Goal: Transaction & Acquisition: Purchase product/service

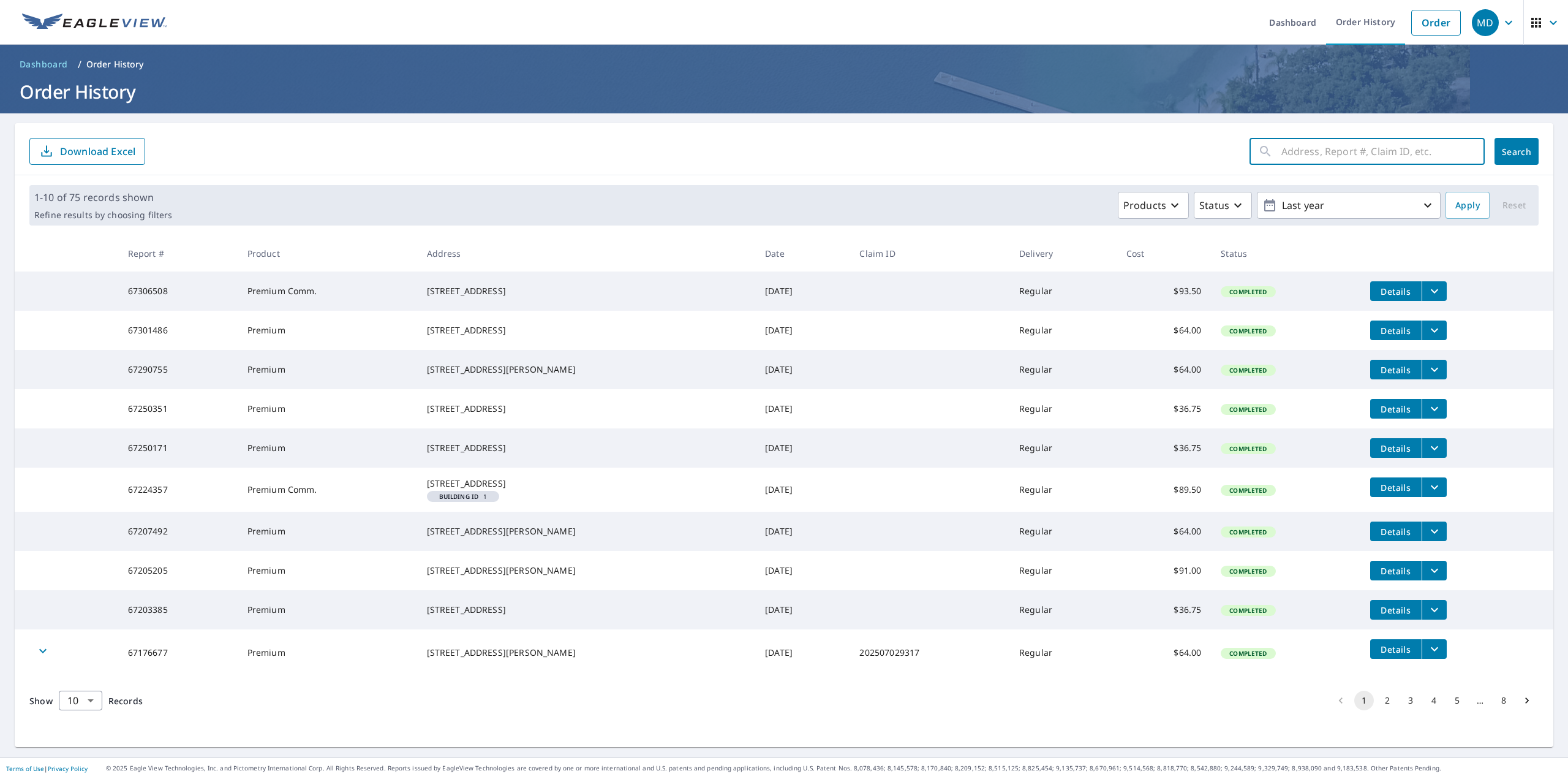
click at [1340, 157] on input "text" at bounding box center [1383, 152] width 203 height 34
click at [1425, 22] on link "Order" at bounding box center [1436, 23] width 49 height 26
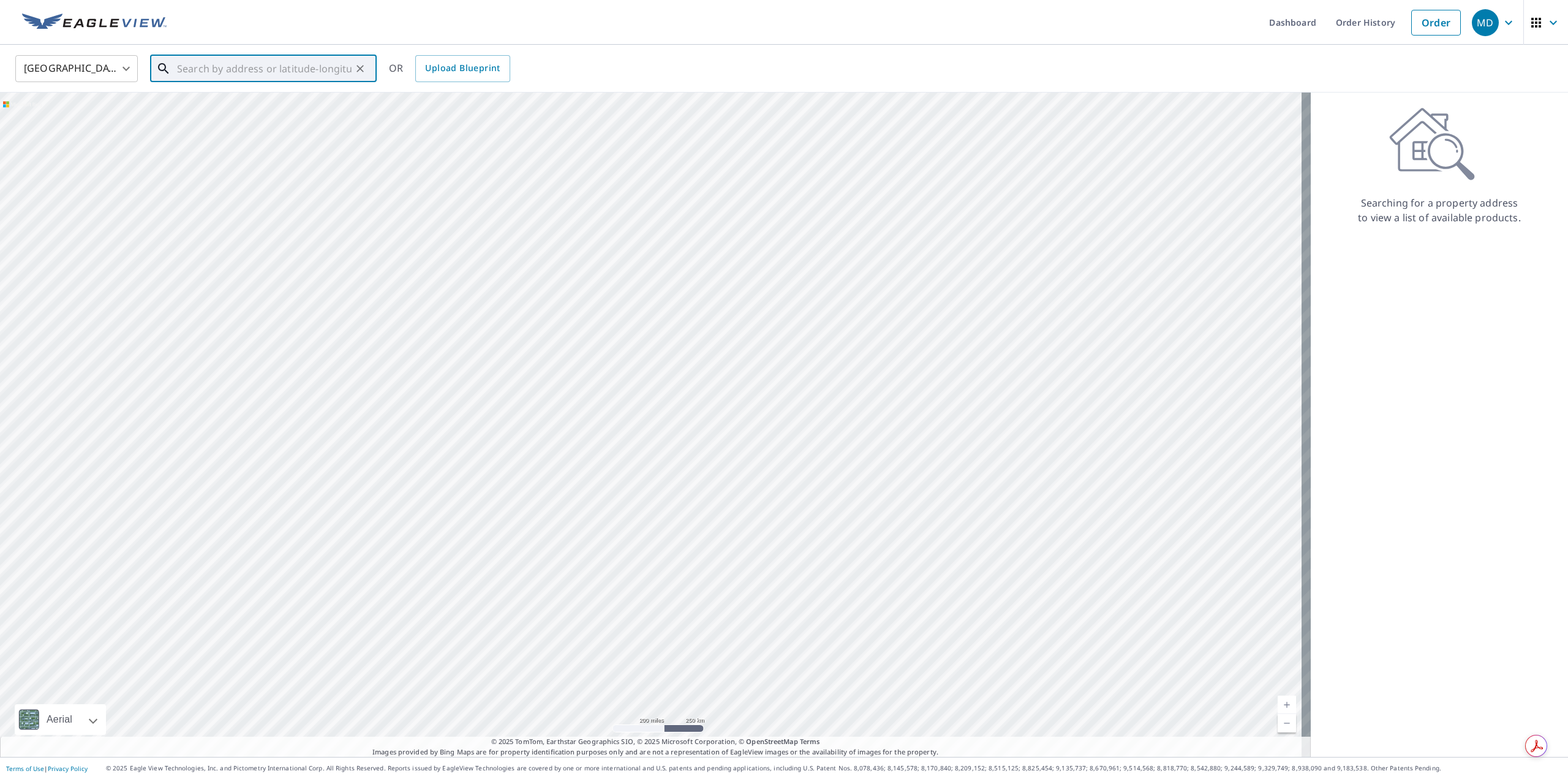
click at [213, 66] on input "text" at bounding box center [264, 69] width 174 height 34
click at [232, 106] on span "3601 US-441" at bounding box center [271, 104] width 192 height 15
type input "[STREET_ADDRESS]"
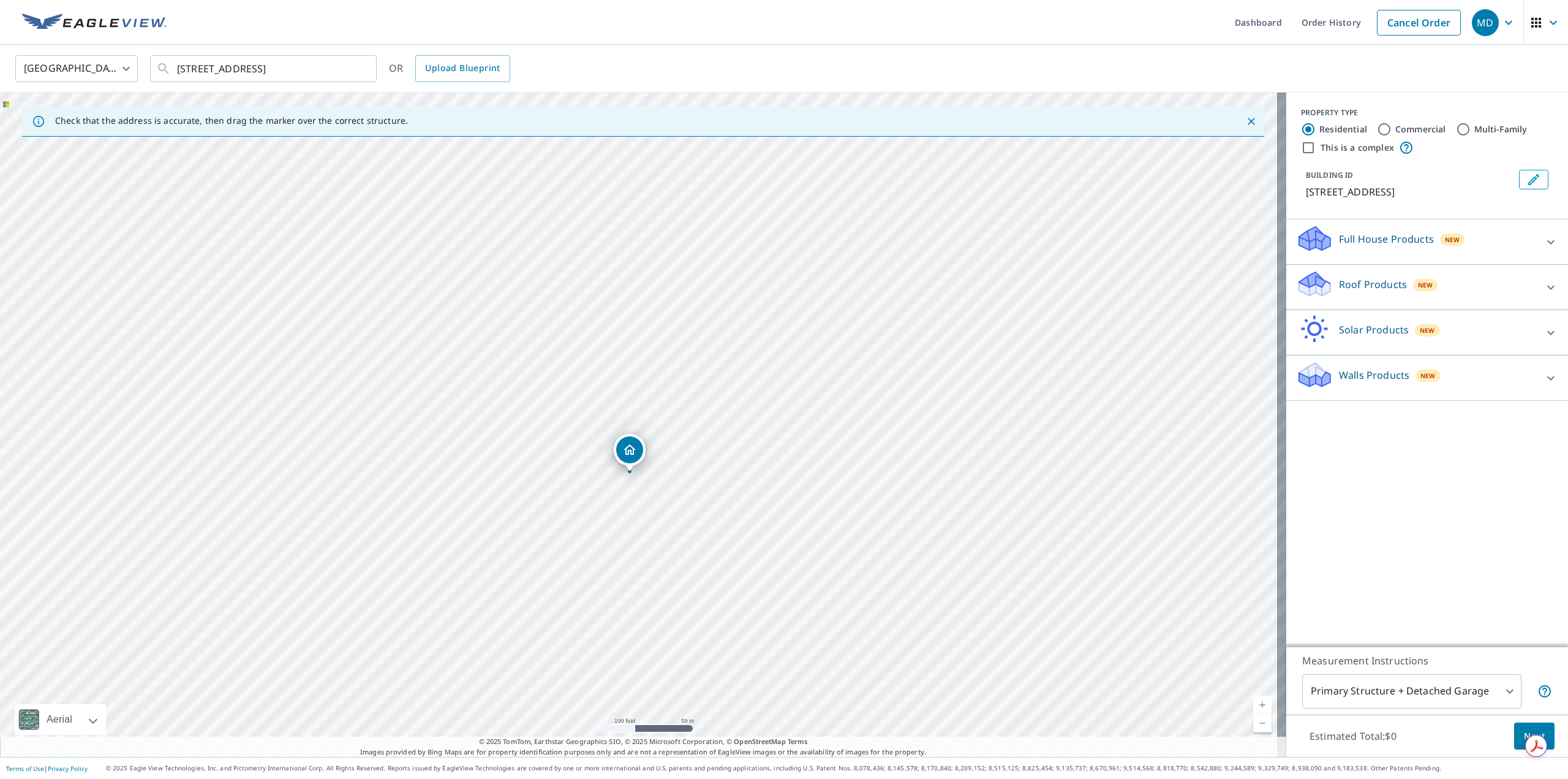
drag, startPoint x: 727, startPoint y: 412, endPoint x: 870, endPoint y: 447, distance: 147.2
click at [870, 447] on div "[STREET_ADDRESS]" at bounding box center [643, 424] width 1286 height 664
drag, startPoint x: 783, startPoint y: 499, endPoint x: 1032, endPoint y: 334, distance: 298.7
click at [1032, 334] on div "[STREET_ADDRESS]" at bounding box center [643, 424] width 1286 height 664
drag, startPoint x: 876, startPoint y: 356, endPoint x: 567, endPoint y: 355, distance: 309.0
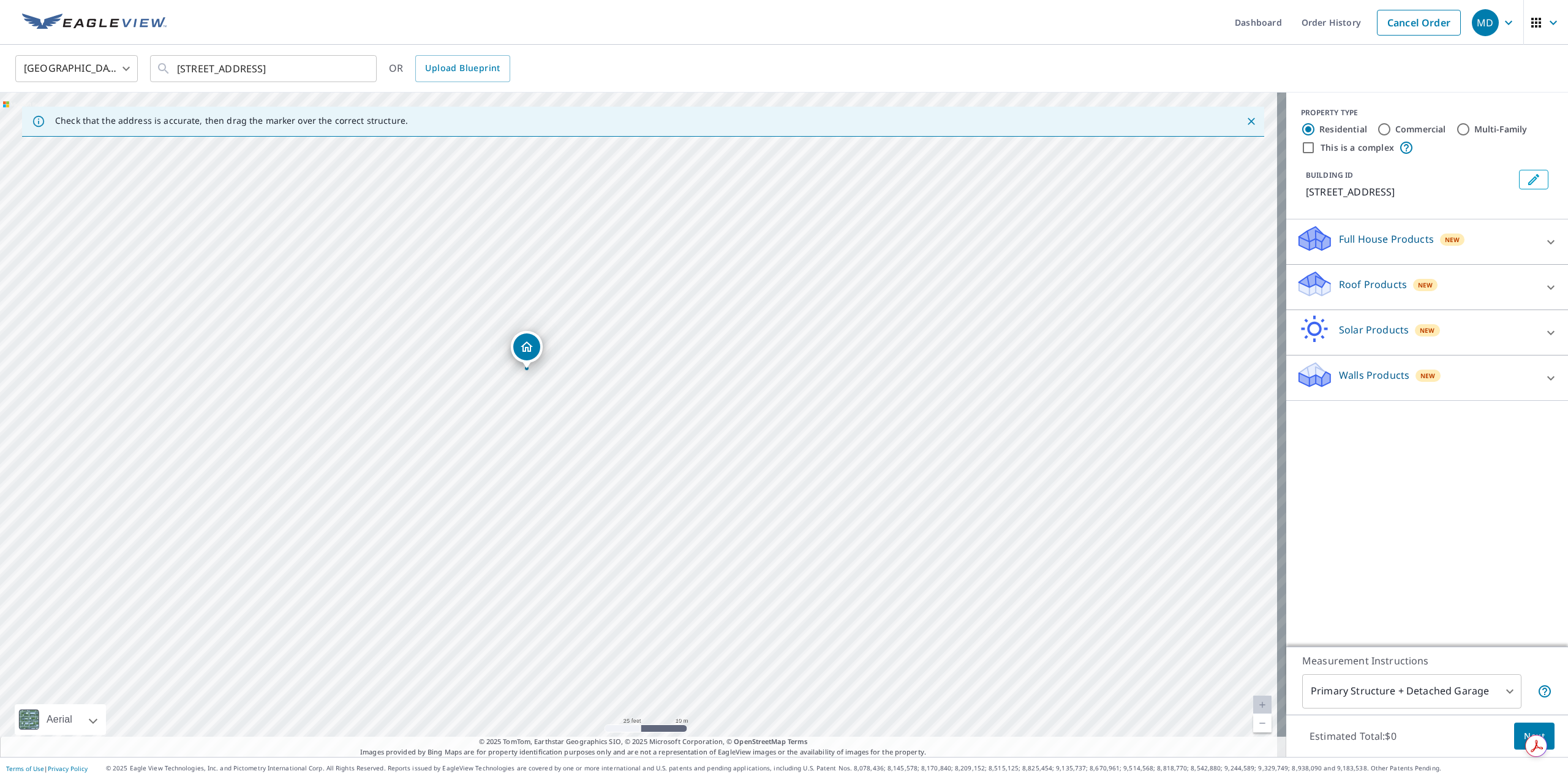
drag, startPoint x: 608, startPoint y: 444, endPoint x: 1125, endPoint y: 487, distance: 518.8
click at [1125, 487] on div "[STREET_ADDRESS]" at bounding box center [643, 424] width 1286 height 664
click at [1377, 129] on input "Commercial" at bounding box center [1384, 129] width 15 height 15
radio input "true"
drag, startPoint x: 647, startPoint y: 257, endPoint x: 648, endPoint y: 296, distance: 39.0
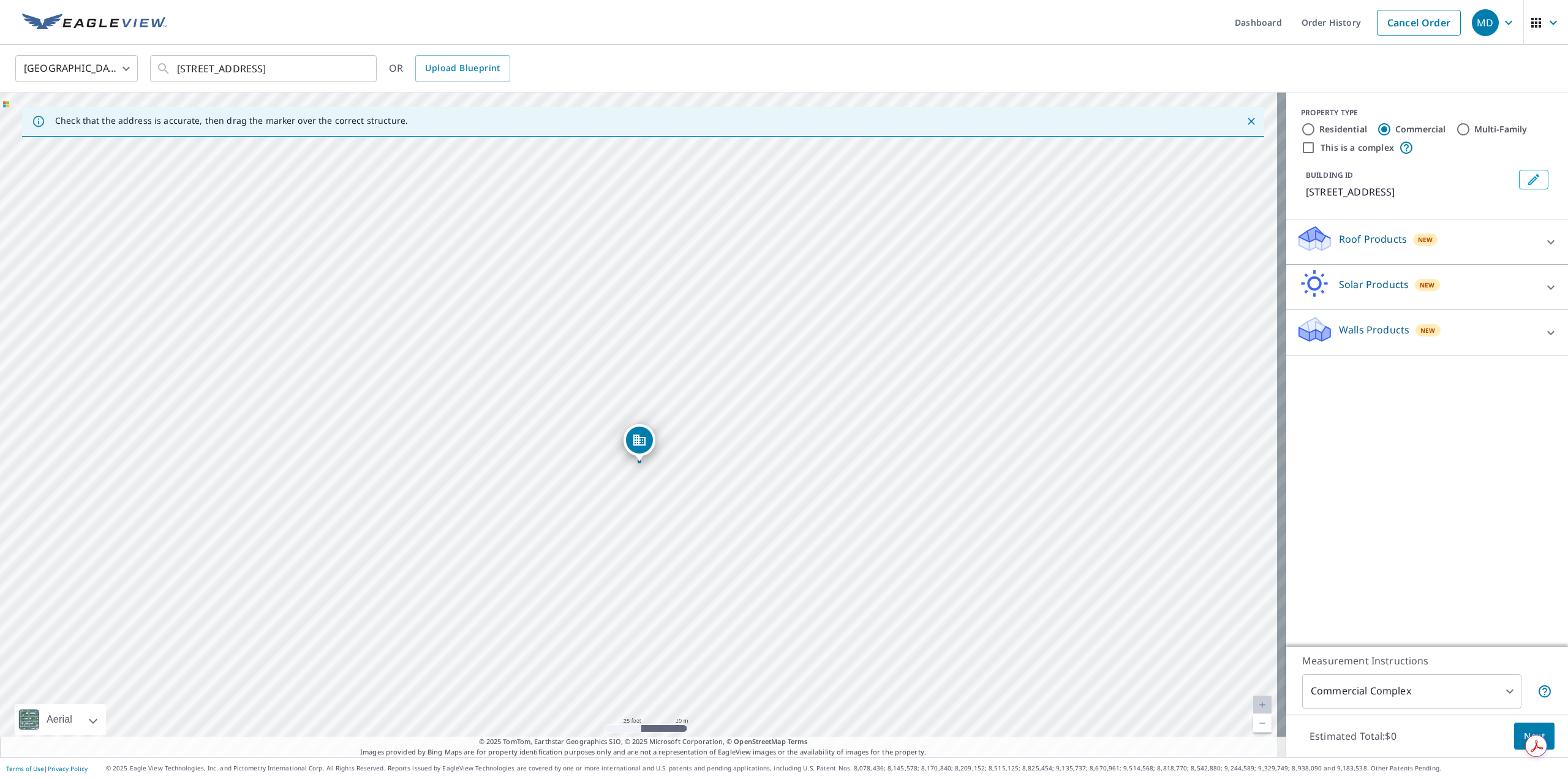
click at [648, 296] on div "[STREET_ADDRESS]" at bounding box center [643, 424] width 1286 height 664
drag, startPoint x: 706, startPoint y: 375, endPoint x: 722, endPoint y: 424, distance: 51.5
click at [722, 424] on div "[STREET_ADDRESS]" at bounding box center [643, 424] width 1286 height 664
click at [1449, 444] on div "PROPERTY TYPE Residential Commercial Multi-Family This is a complex BUILDING ID…" at bounding box center [1427, 369] width 282 height 554
click at [1499, 577] on div "PROPERTY TYPE Residential Commercial Multi-Family This is a complex BUILDING ID…" at bounding box center [1427, 369] width 282 height 554
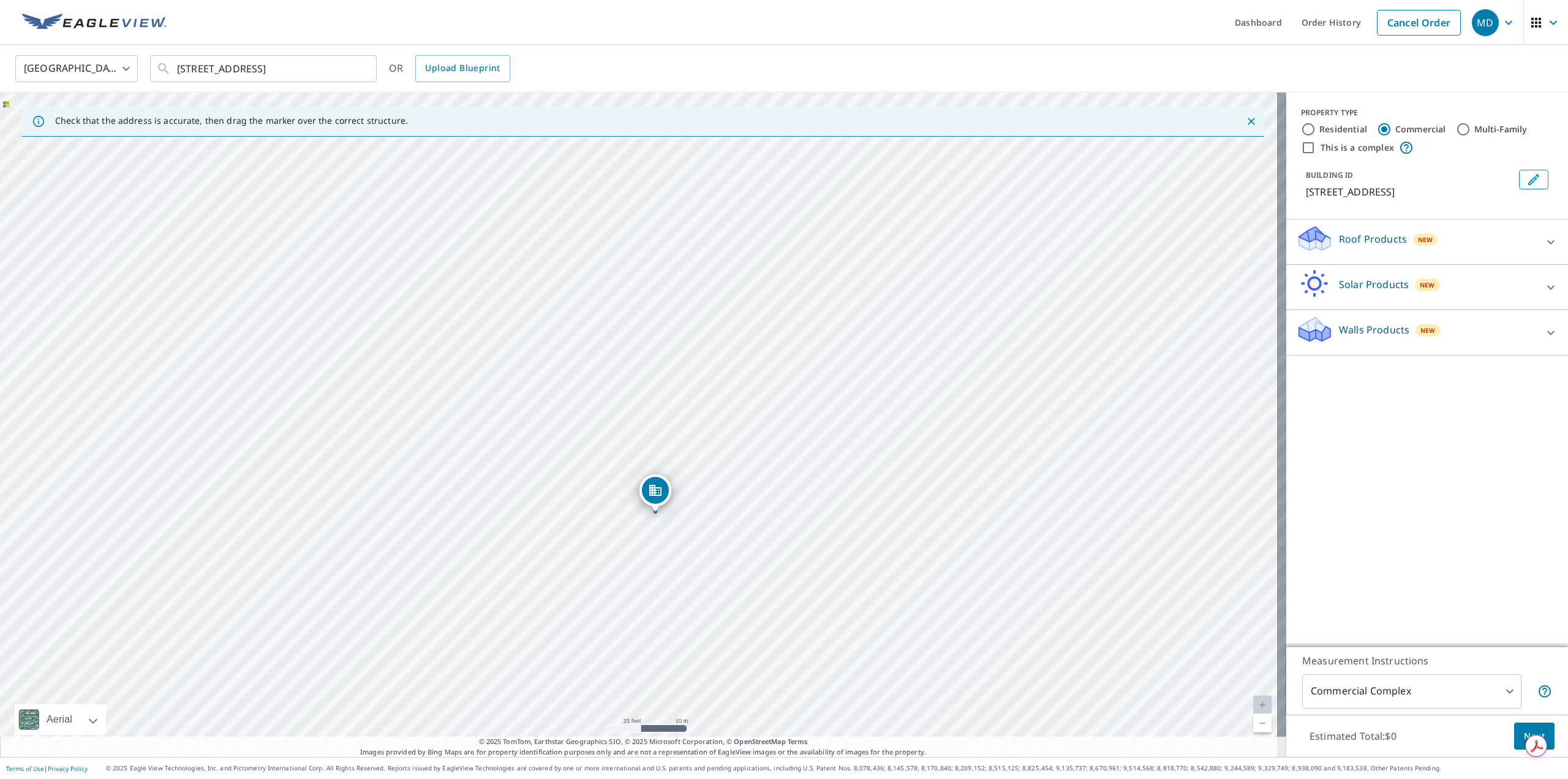
click at [1416, 740] on div "Estimated Total: $0 Next" at bounding box center [1427, 735] width 282 height 43
click at [1476, 695] on body "MD MD Dashboard Order History Cancel Order MD [GEOGRAPHIC_DATA] [GEOGRAPHIC_DAT…" at bounding box center [784, 390] width 1568 height 779
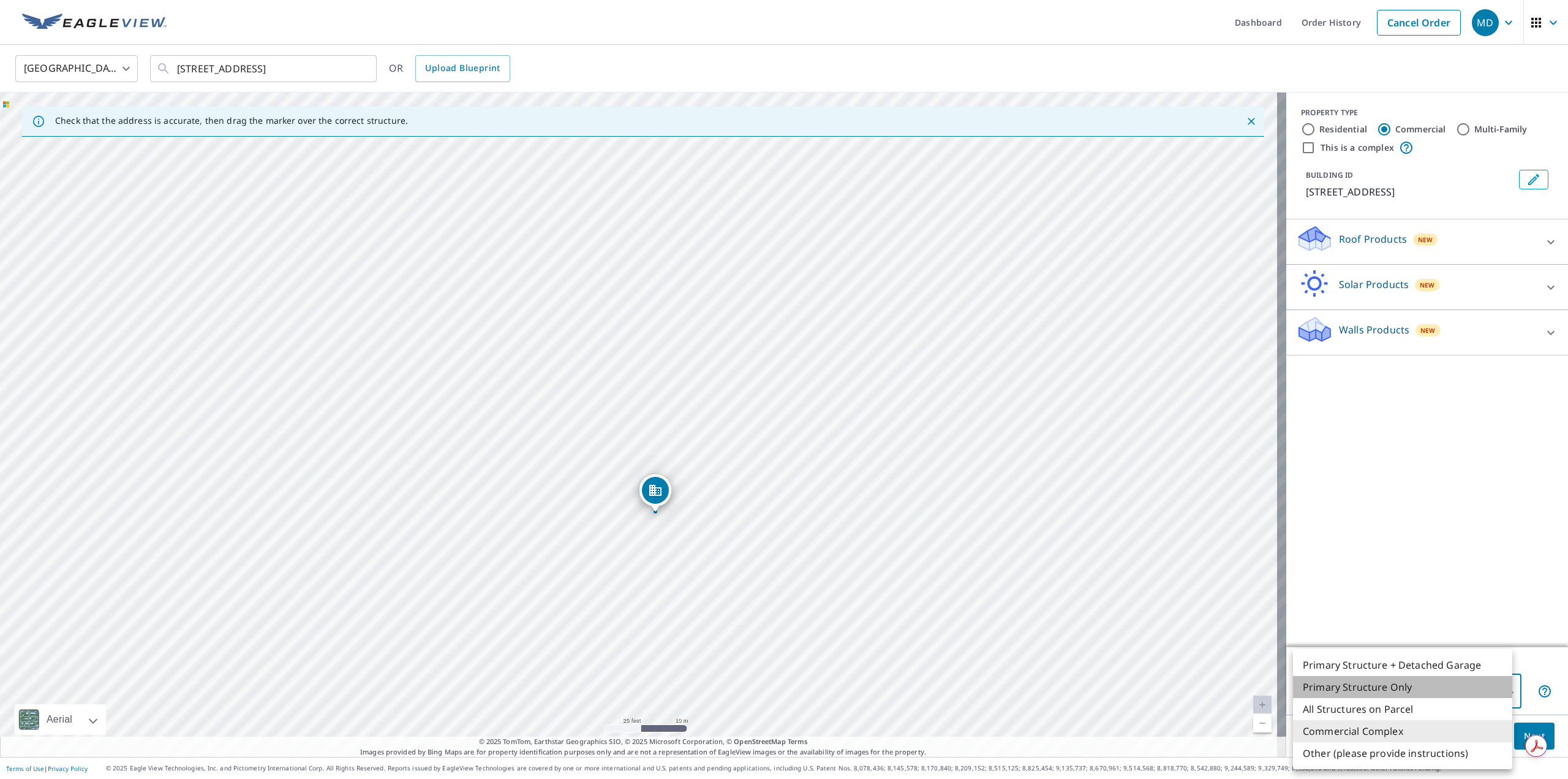
click at [1380, 691] on li "Primary Structure Only" at bounding box center [1403, 687] width 219 height 22
type input "2"
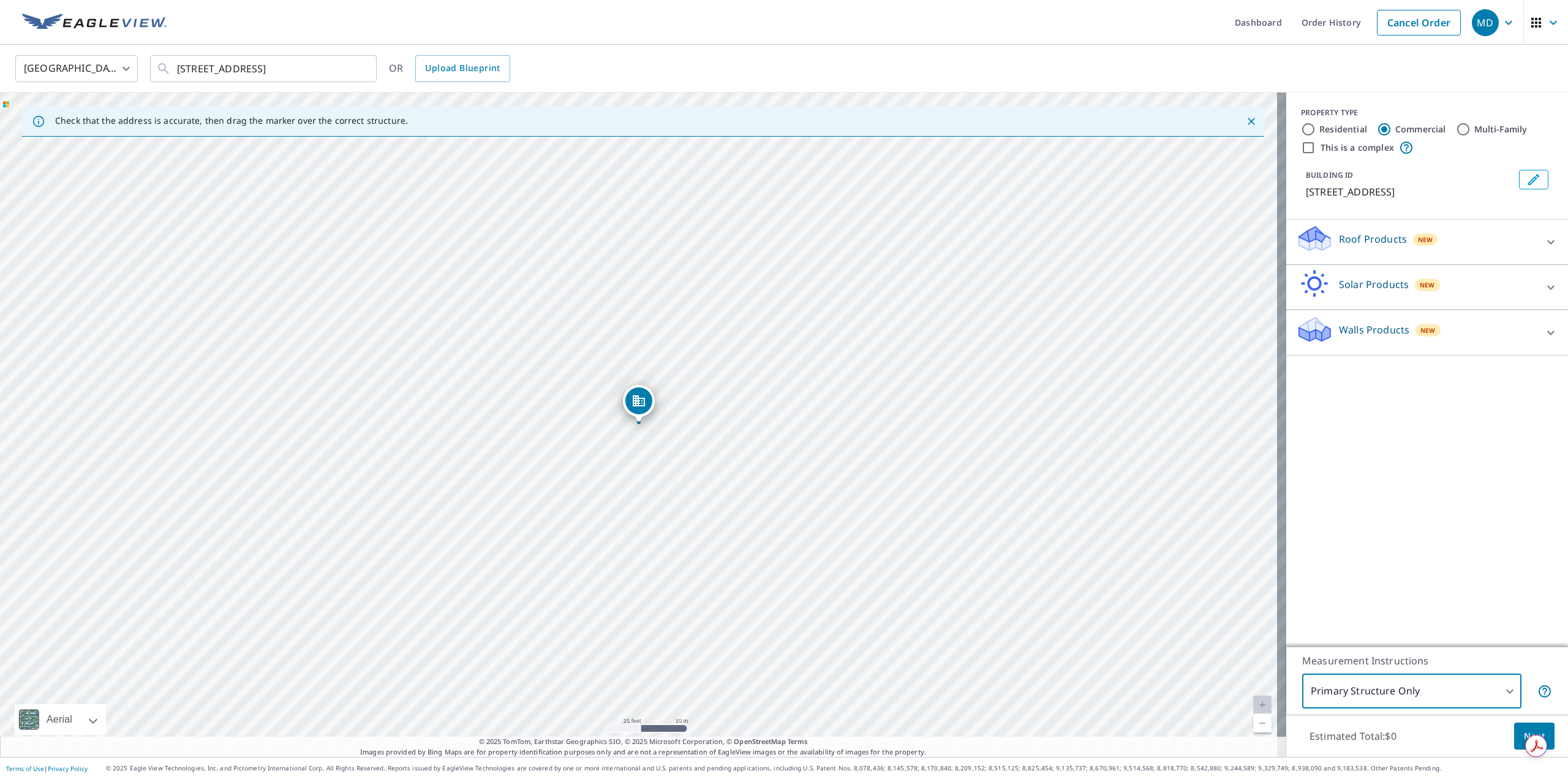
click at [1451, 501] on div "PROPERTY TYPE Residential Commercial Multi-Family This is a complex BUILDING ID…" at bounding box center [1427, 369] width 282 height 554
click at [1405, 259] on div "Roof Products New" at bounding box center [1416, 242] width 240 height 35
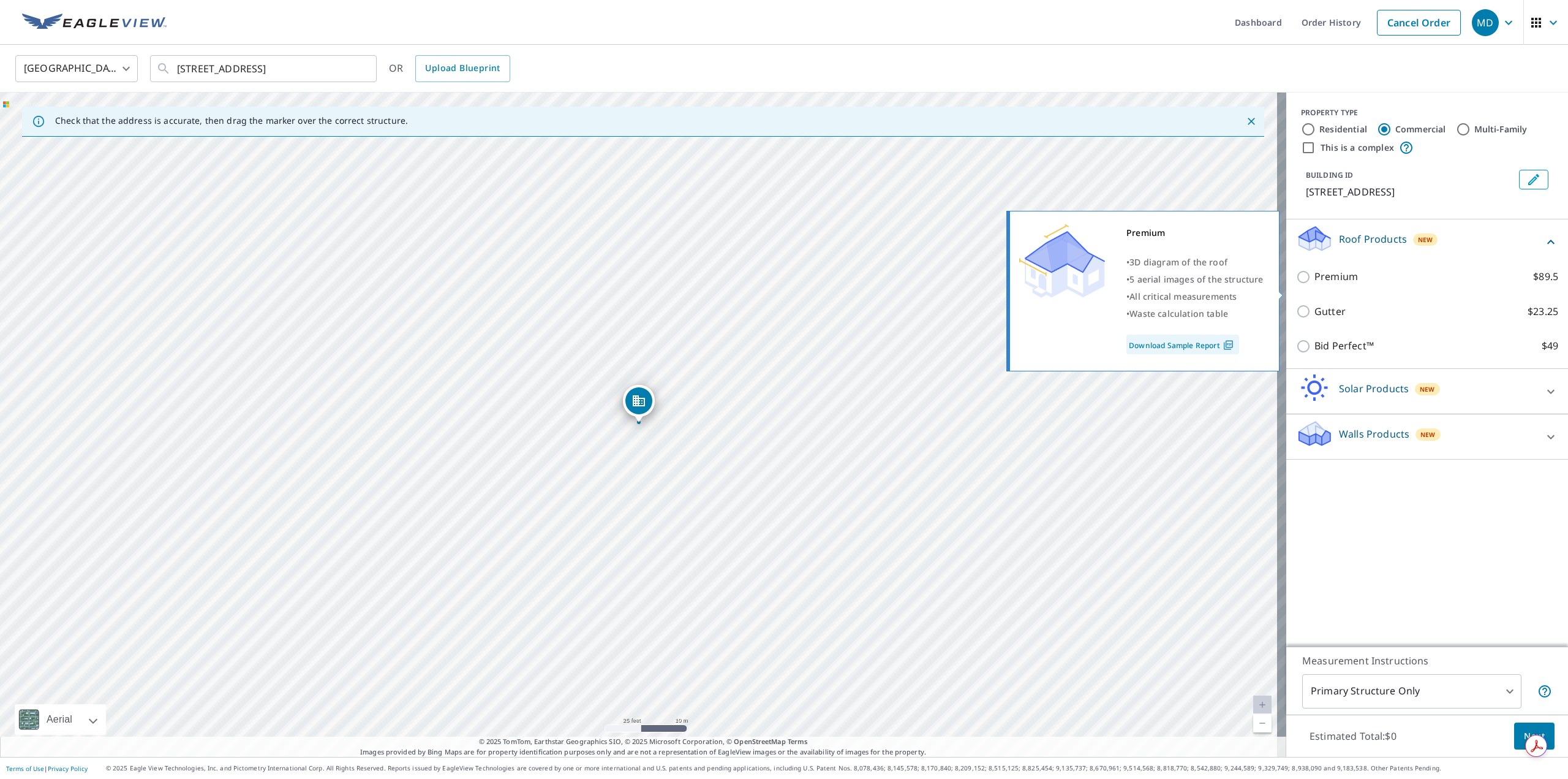
click at [1297, 284] on input "Premium $89.5" at bounding box center [1306, 277] width 19 height 15
checkbox input "true"
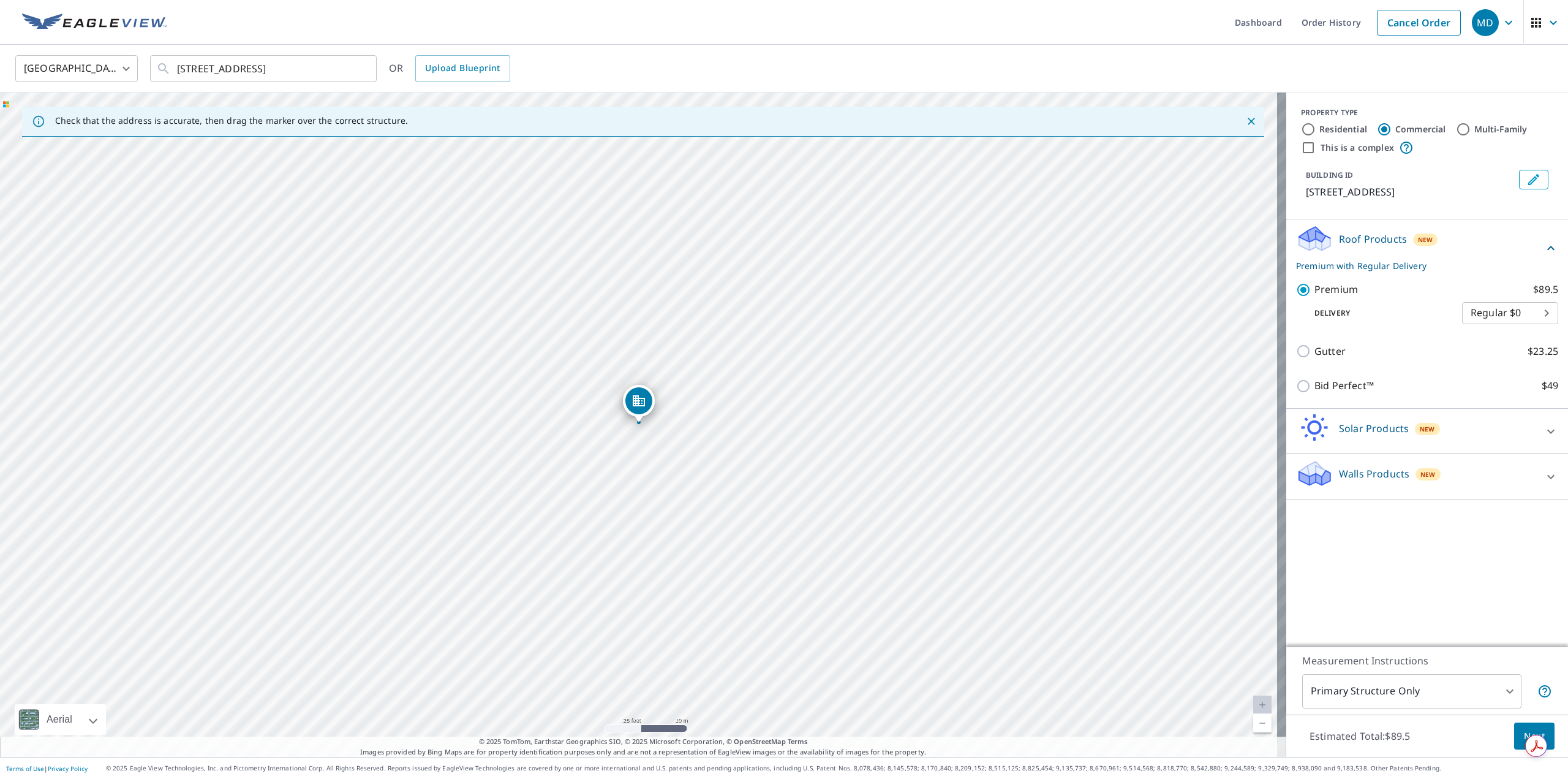
drag, startPoint x: 1457, startPoint y: 539, endPoint x: 1480, endPoint y: 539, distance: 23.0
click at [1462, 539] on div "PROPERTY TYPE Residential Commercial Multi-Family This is a complex BUILDING ID…" at bounding box center [1427, 369] width 282 height 554
drag, startPoint x: 824, startPoint y: 304, endPoint x: 809, endPoint y: 393, distance: 90.3
click at [809, 393] on div "[STREET_ADDRESS]" at bounding box center [643, 424] width 1286 height 664
click at [1524, 729] on span "Next" at bounding box center [1534, 736] width 21 height 16
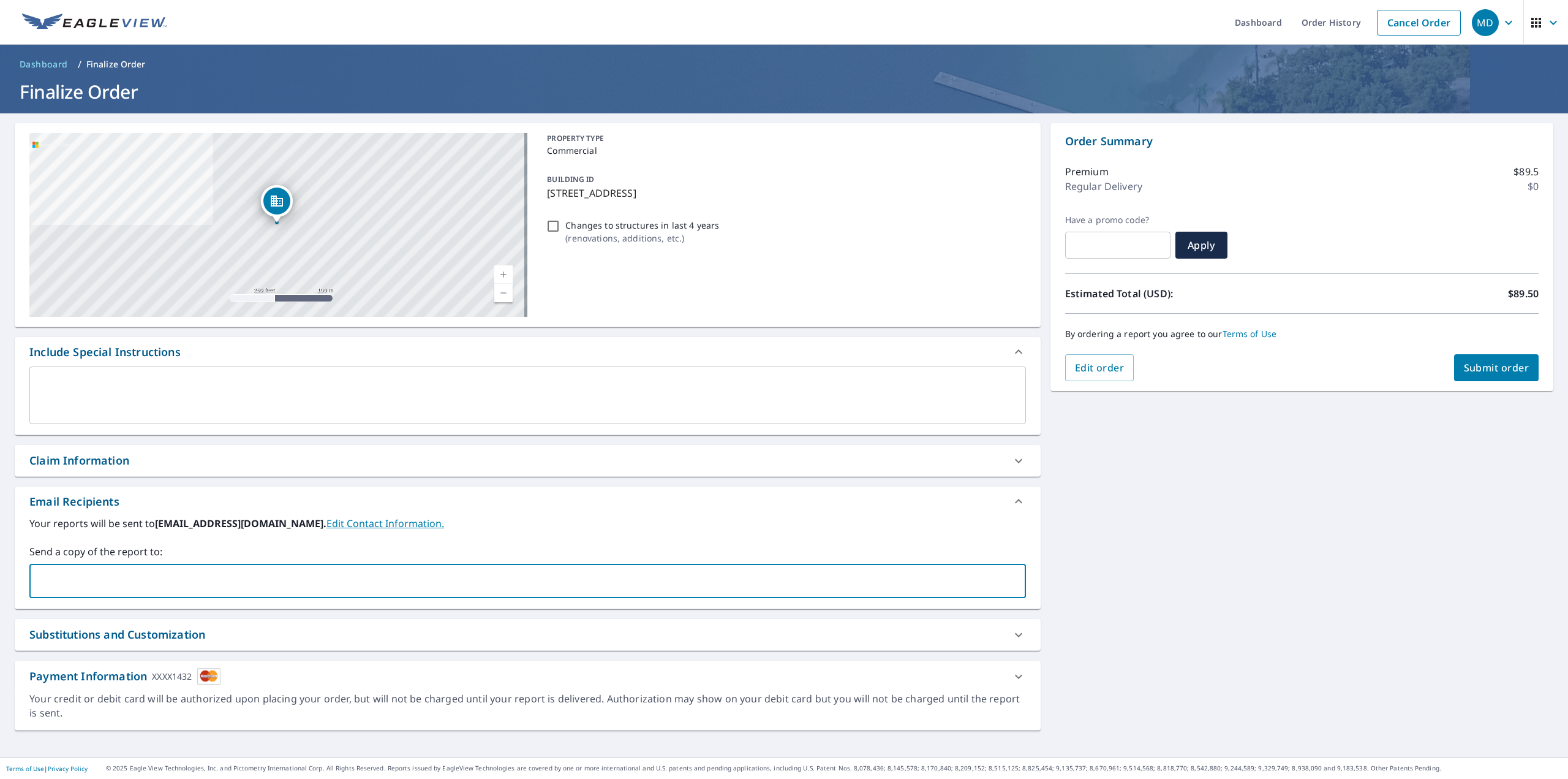
click at [208, 576] on input "text" at bounding box center [518, 581] width 967 height 23
drag, startPoint x: 166, startPoint y: 590, endPoint x: 157, endPoint y: 590, distance: 9.0
click at [157, 590] on input "text" at bounding box center [518, 581] width 967 height 23
type input "[EMAIL_ADDRESS][DOMAIN_NAME]"
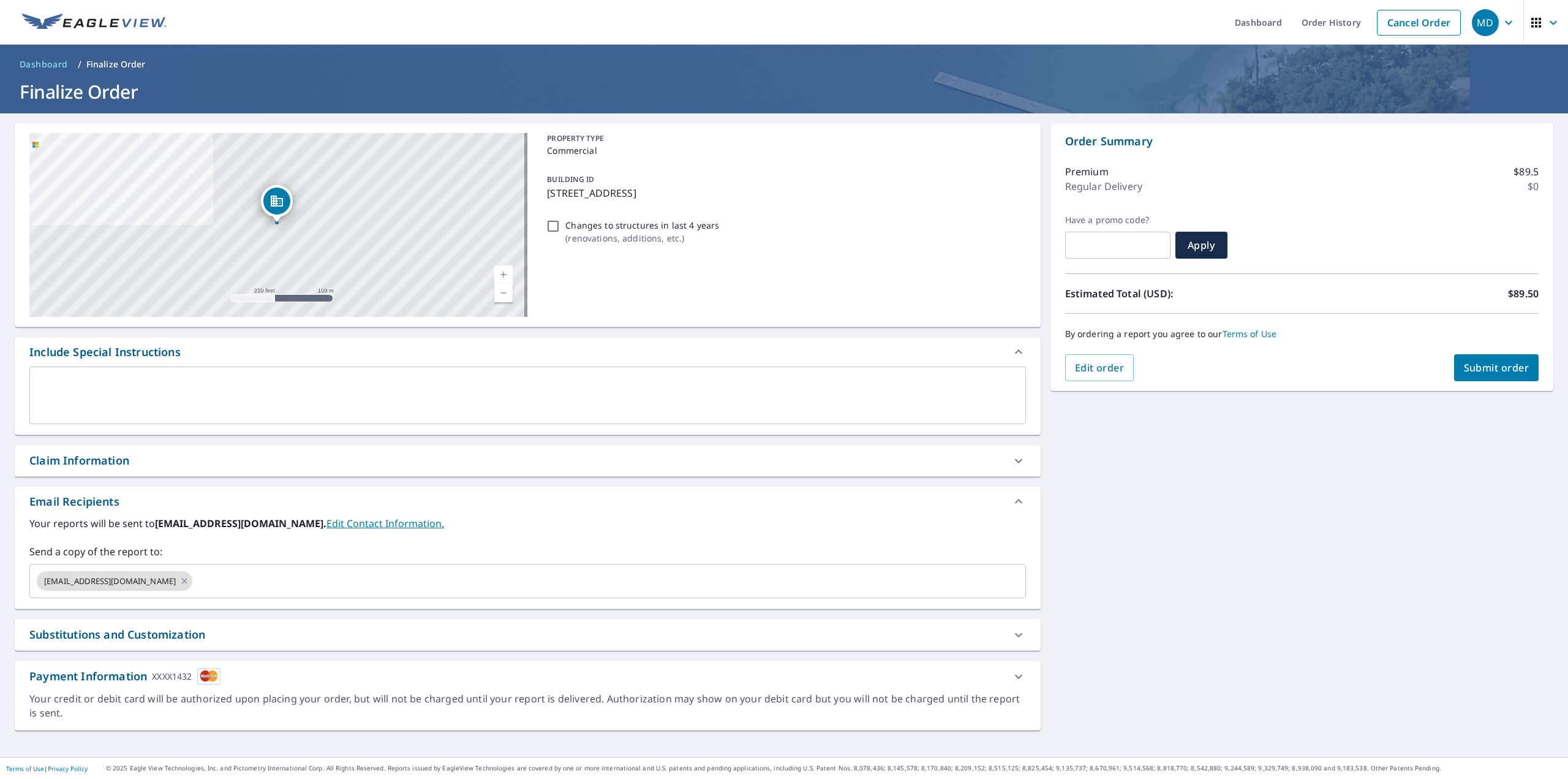
click at [1374, 488] on div "[STREET_ADDRESS] Aerial Road A standard road map Aerial A detailed look from ab…" at bounding box center [784, 435] width 1568 height 644
click at [1004, 458] on div at bounding box center [1019, 461] width 30 height 30
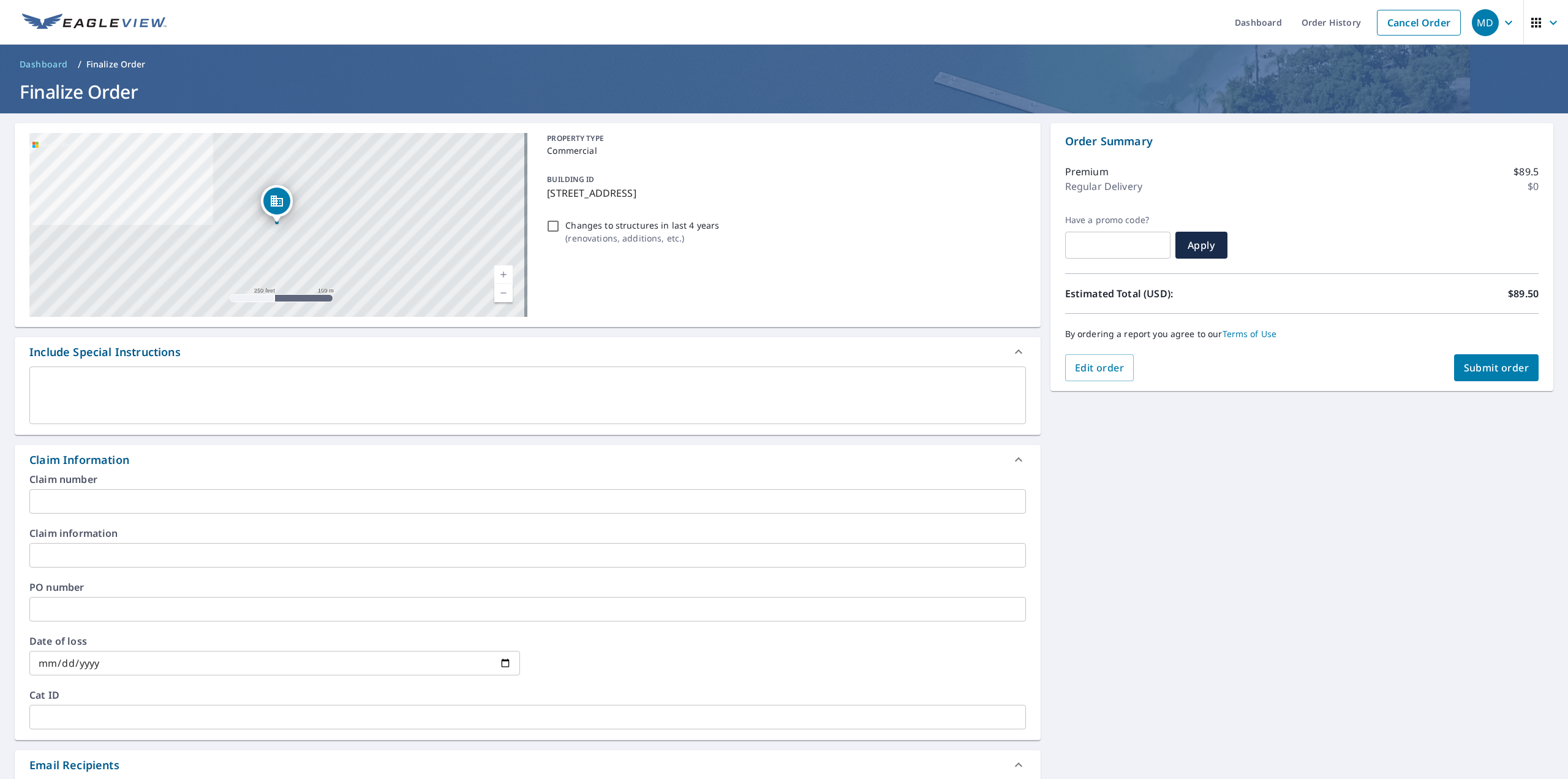
click at [1348, 511] on div "[STREET_ADDRESS] Aerial Road A standard road map Aerial A detailed look from ab…" at bounding box center [784, 558] width 1568 height 890
click at [1491, 361] on span "Submit order" at bounding box center [1497, 367] width 66 height 13
checkbox input "true"
